Goal: Information Seeking & Learning: Learn about a topic

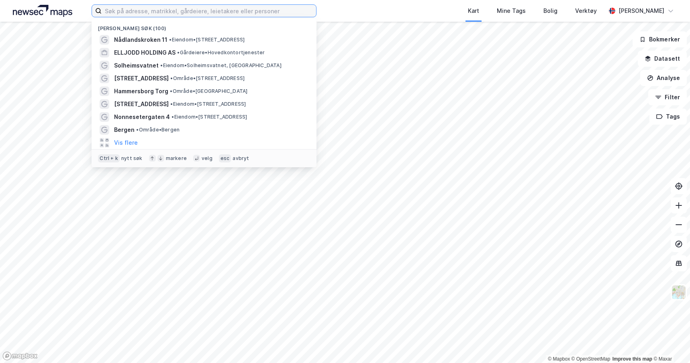
click at [118, 12] on input at bounding box center [209, 11] width 215 height 12
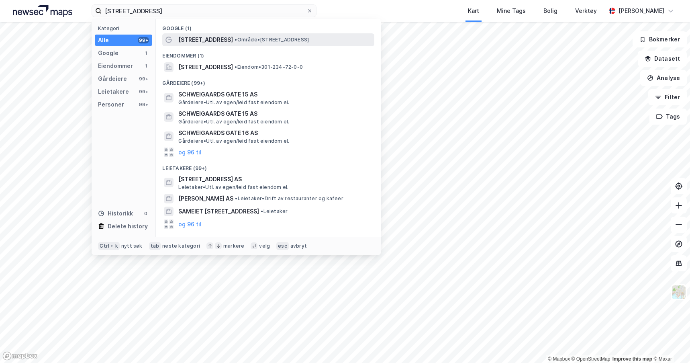
click at [214, 37] on span "[STREET_ADDRESS]" at bounding box center [205, 40] width 55 height 10
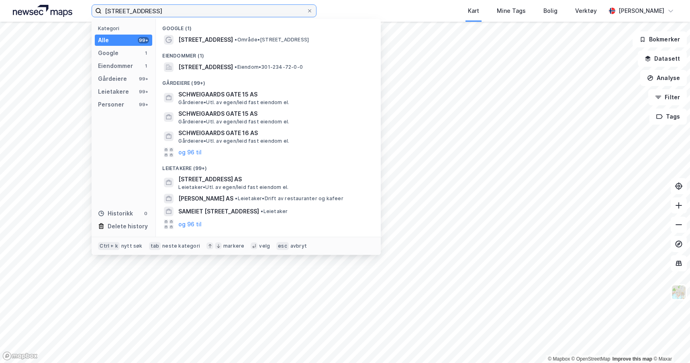
click at [248, 12] on input "[STREET_ADDRESS]" at bounding box center [204, 11] width 205 height 12
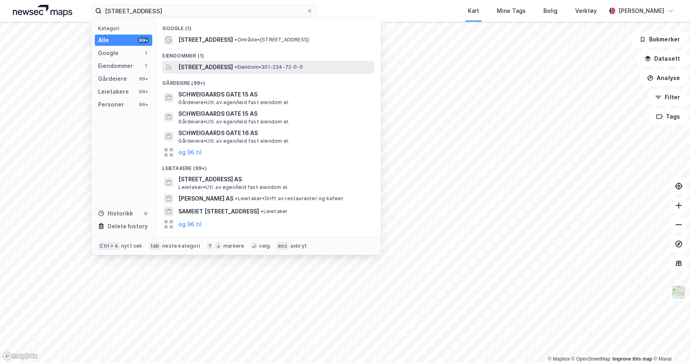
click at [215, 66] on span "[STREET_ADDRESS]" at bounding box center [205, 67] width 55 height 10
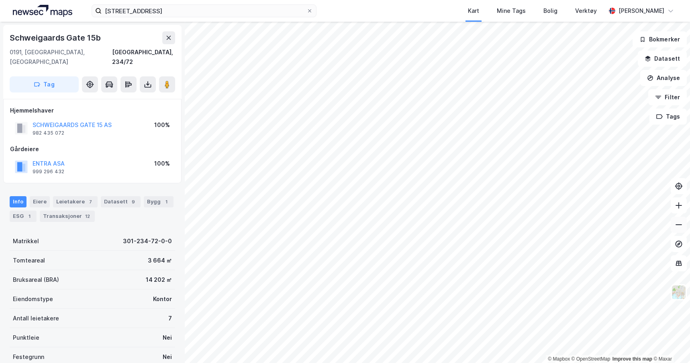
click at [678, 224] on icon at bounding box center [679, 224] width 6 height 1
click at [682, 226] on icon at bounding box center [679, 225] width 8 height 8
click at [675, 204] on icon at bounding box center [679, 205] width 8 height 8
click at [680, 223] on icon at bounding box center [679, 225] width 8 height 8
click at [678, 207] on icon at bounding box center [679, 205] width 8 height 8
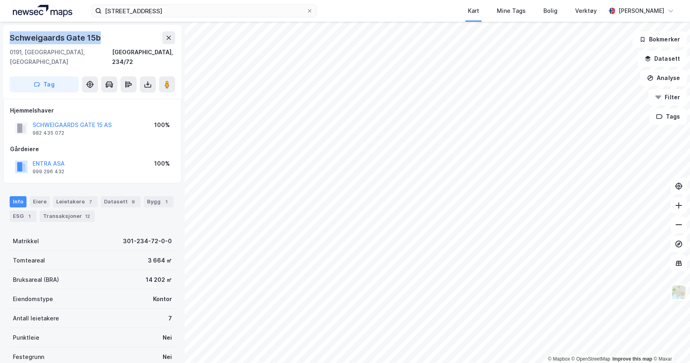
drag, startPoint x: 102, startPoint y: 37, endPoint x: 12, endPoint y: 40, distance: 90.9
click at [12, 40] on div "Schweigaards Gate 15b" at bounding box center [93, 37] width 166 height 13
copy div "Schweigaards Gate 15b"
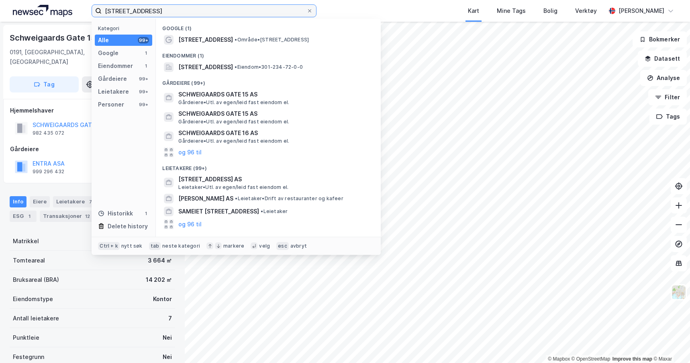
drag, startPoint x: 182, startPoint y: 13, endPoint x: -51, endPoint y: -21, distance: 235.2
click at [0, 0] on html "[STREET_ADDRESS] Kategori Alle 99+ Google 1 Eiendommer 1 Gårdeiere 99+ Leietake…" at bounding box center [345, 181] width 690 height 363
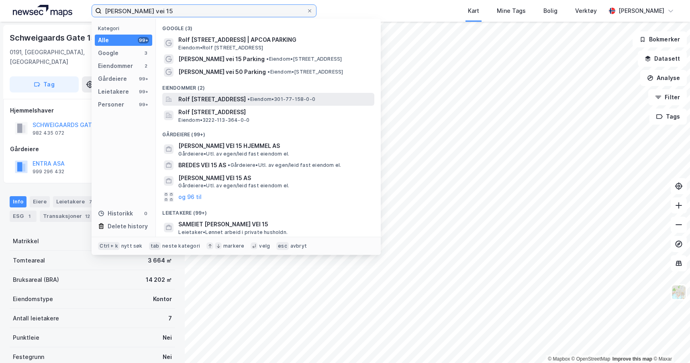
type input "[PERSON_NAME] vei 15"
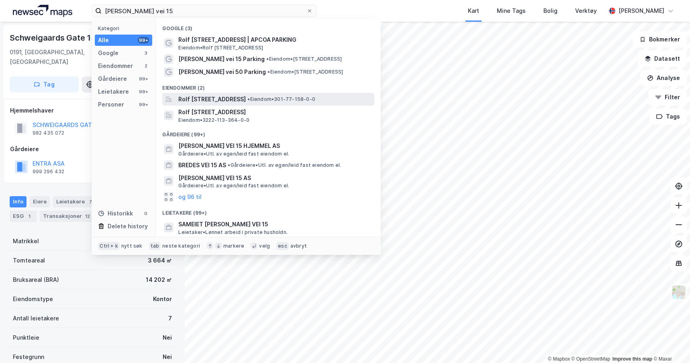
click at [209, 98] on span "Rolf [STREET_ADDRESS]" at bounding box center [212, 99] width 68 height 10
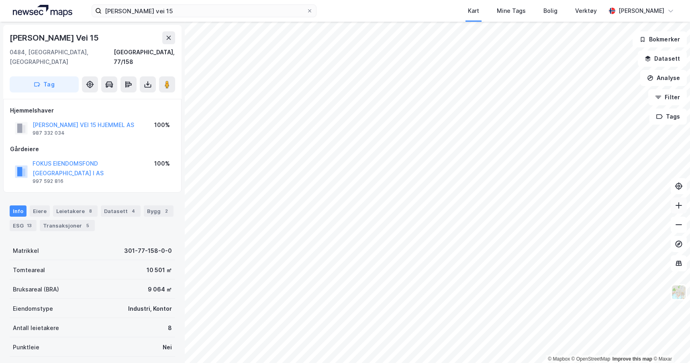
click at [682, 209] on button at bounding box center [679, 205] width 16 height 16
click at [677, 228] on icon at bounding box center [679, 225] width 8 height 8
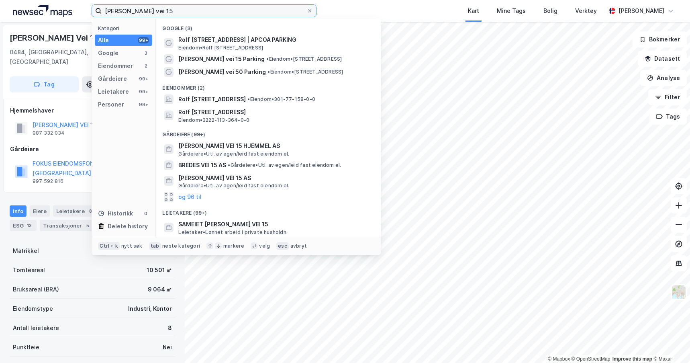
click at [161, 13] on input "[PERSON_NAME] vei 15" at bounding box center [204, 11] width 205 height 12
click at [307, 13] on div at bounding box center [309, 11] width 5 height 6
click at [307, 13] on input "[PERSON_NAME] vei 15" at bounding box center [204, 11] width 205 height 12
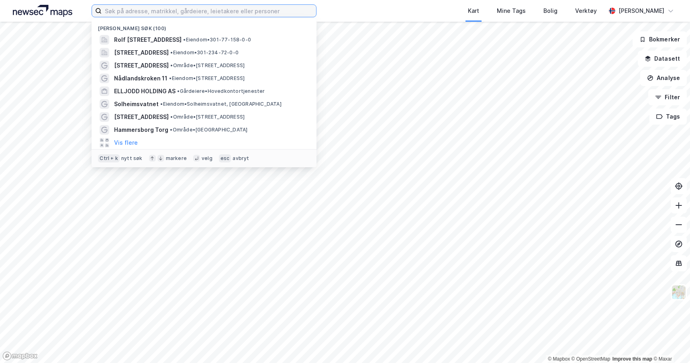
paste input "[PERSON_NAME] Kunds vei 18"
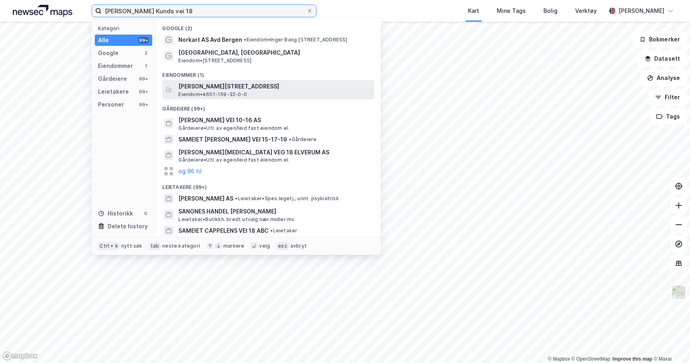
type input "[PERSON_NAME] Kunds vei 18"
click at [238, 88] on span "[PERSON_NAME][STREET_ADDRESS]" at bounding box center [274, 87] width 193 height 10
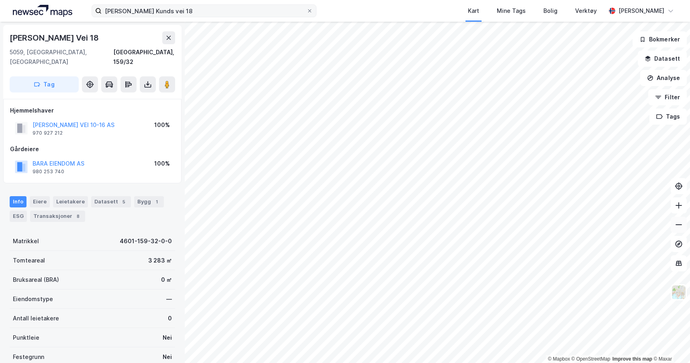
click at [677, 223] on icon at bounding box center [679, 225] width 8 height 8
